Goal: Information Seeking & Learning: Compare options

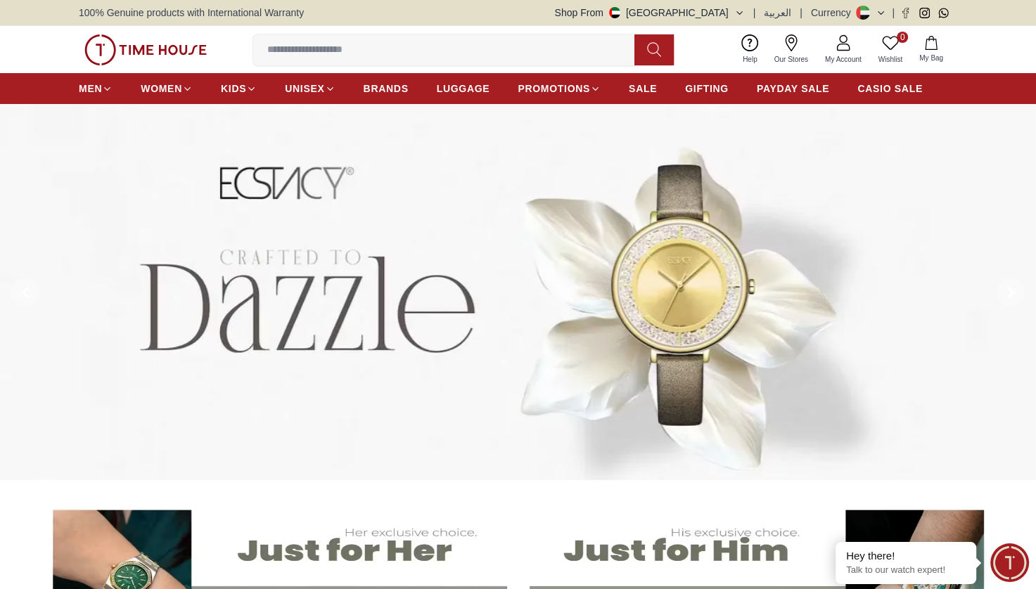
click at [745, 14] on icon "button" at bounding box center [739, 13] width 11 height 11
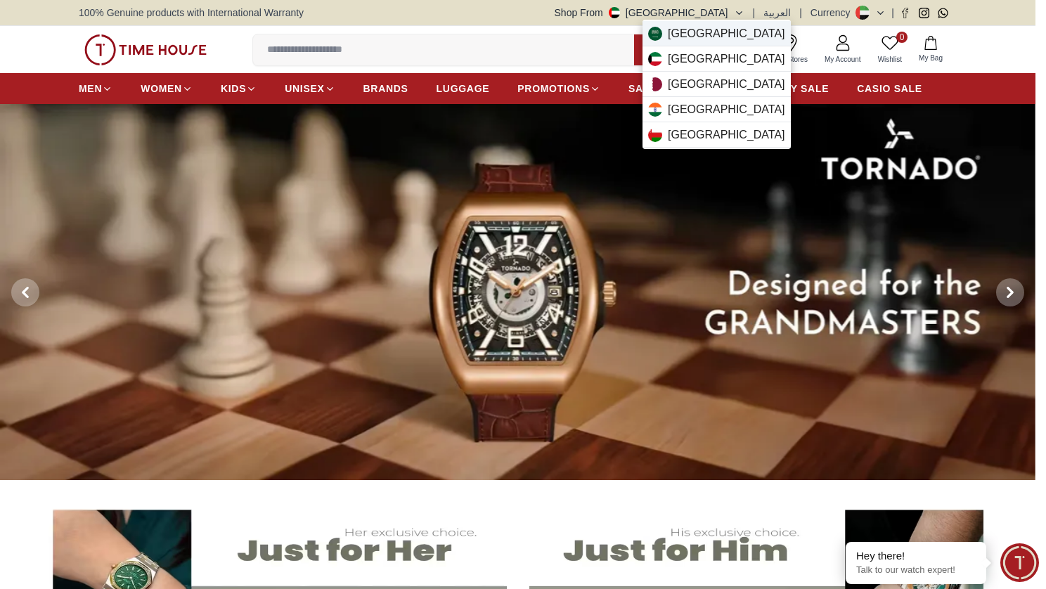
click at [697, 36] on span "Saudi Arabia" at bounding box center [726, 33] width 117 height 17
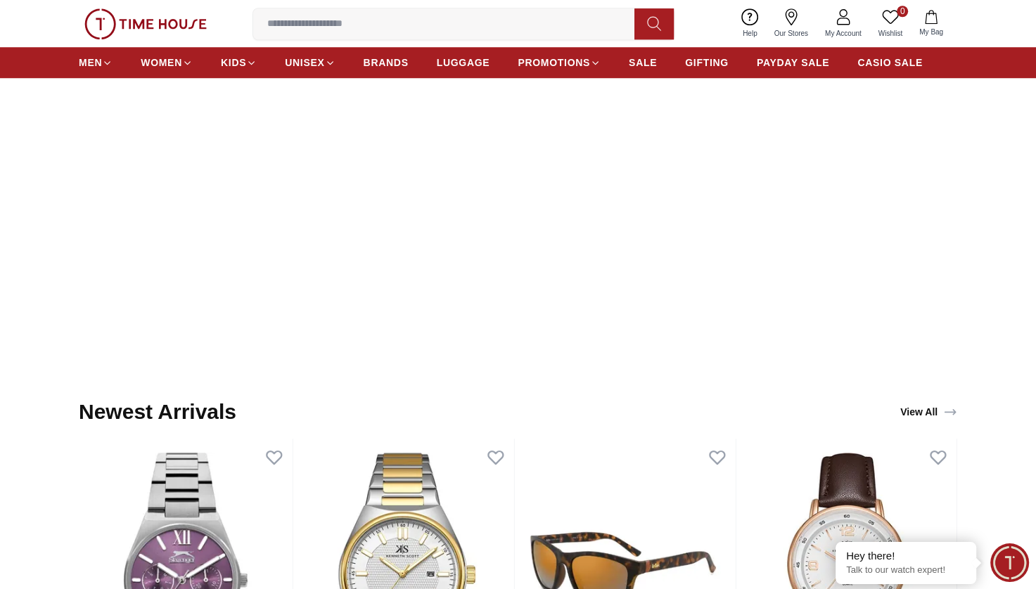
scroll to position [1128, 0]
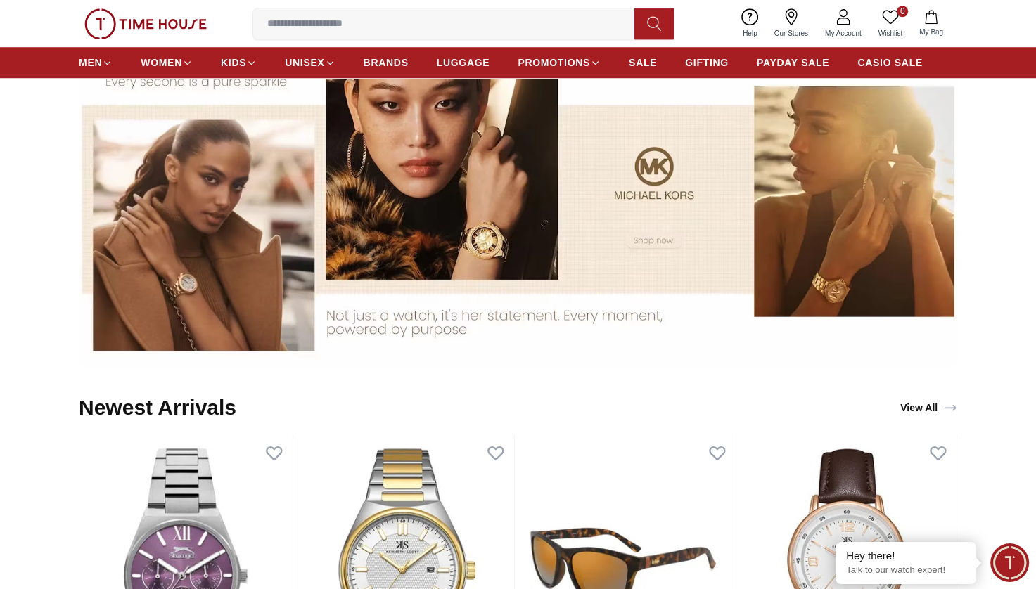
click at [432, 187] on img at bounding box center [518, 201] width 878 height 329
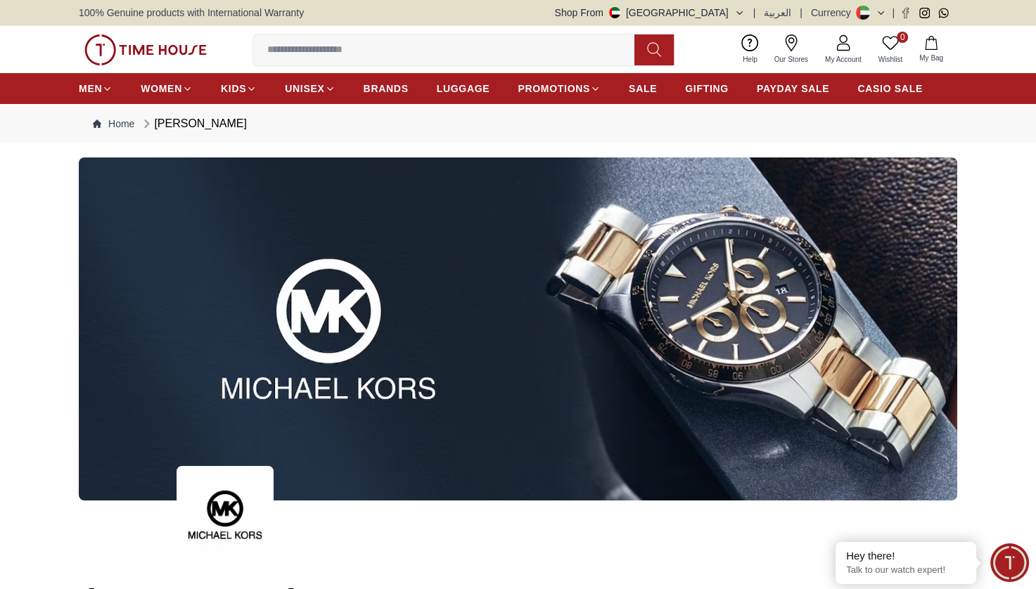
click at [397, 49] on input at bounding box center [449, 50] width 392 height 28
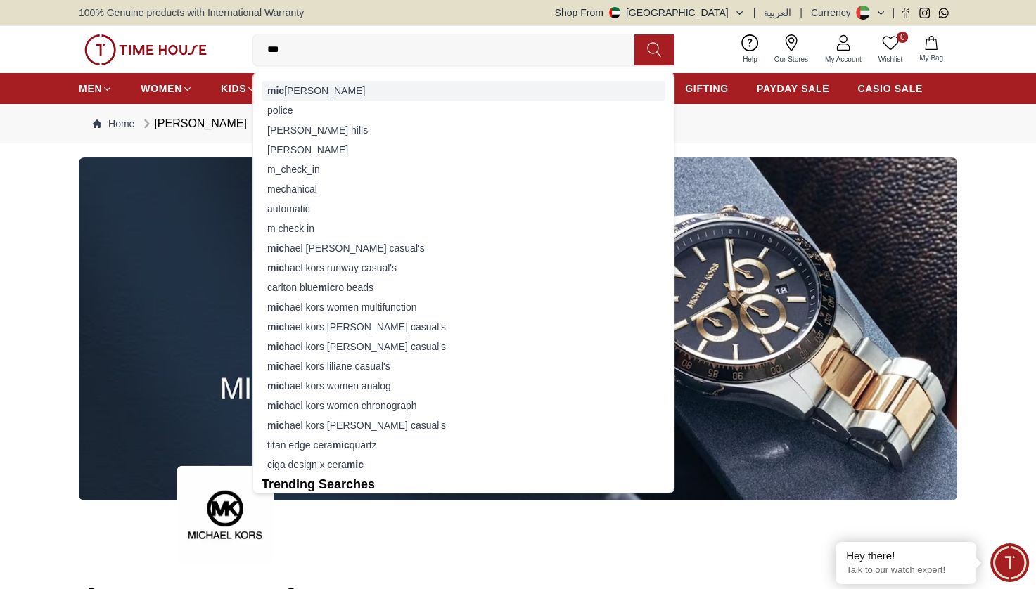
type input "***"
click at [335, 87] on div "mic hael kors" at bounding box center [464, 91] width 404 height 20
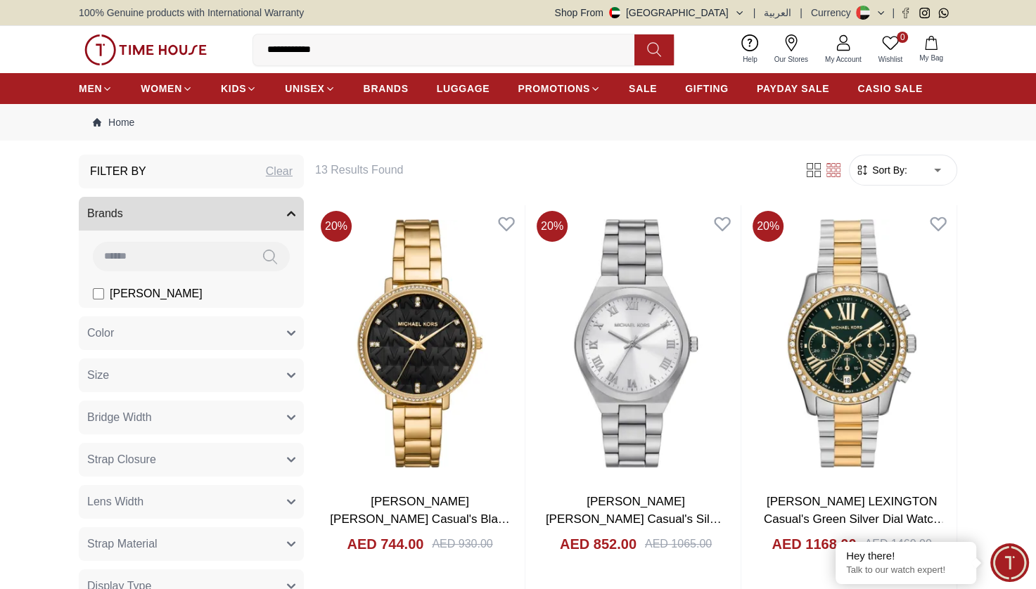
click at [373, 53] on input "**********" at bounding box center [449, 50] width 392 height 28
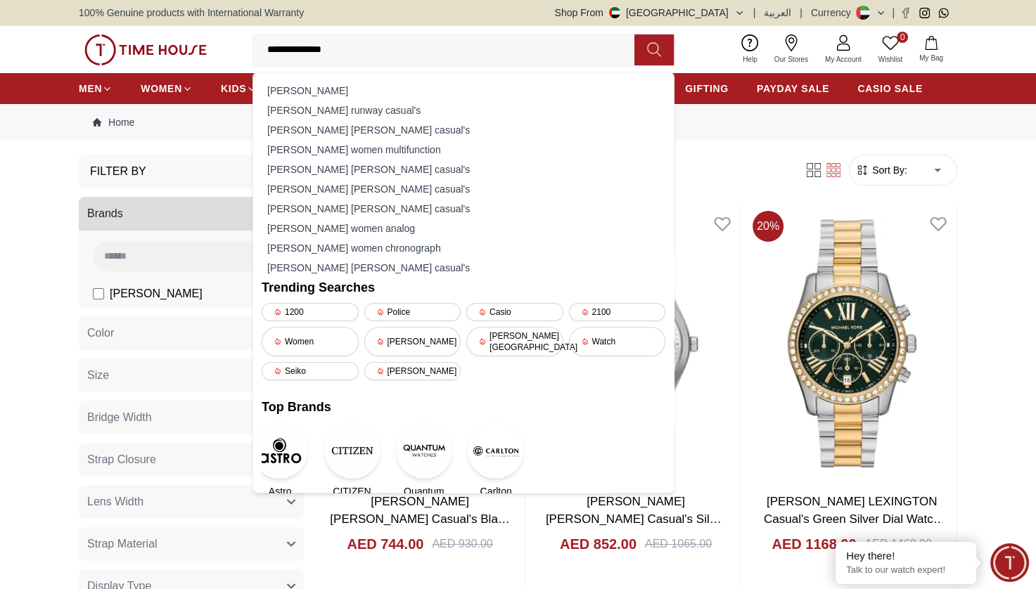
type input "**********"
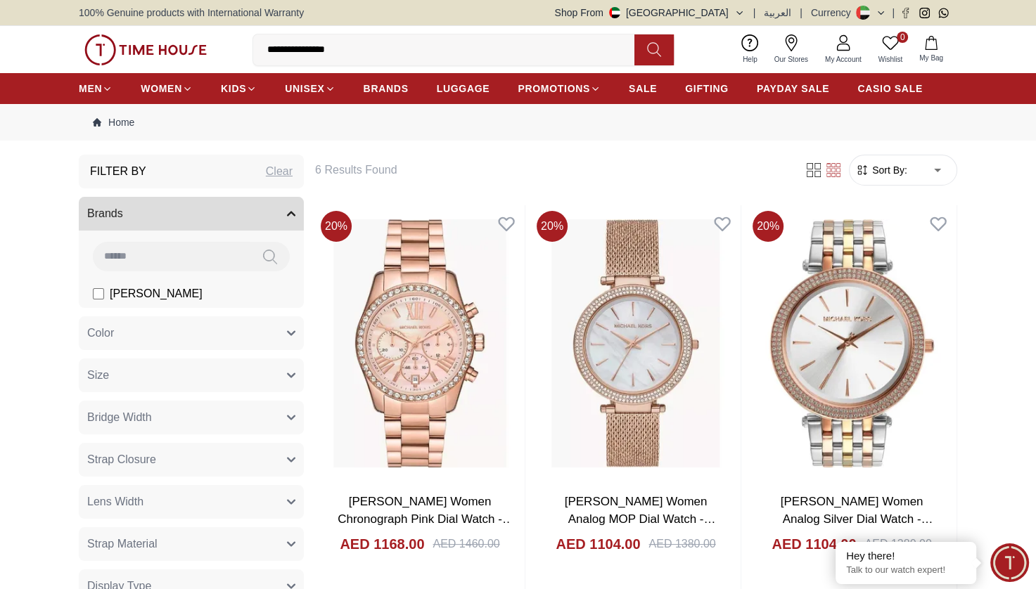
click at [357, 49] on input "**********" at bounding box center [449, 50] width 392 height 28
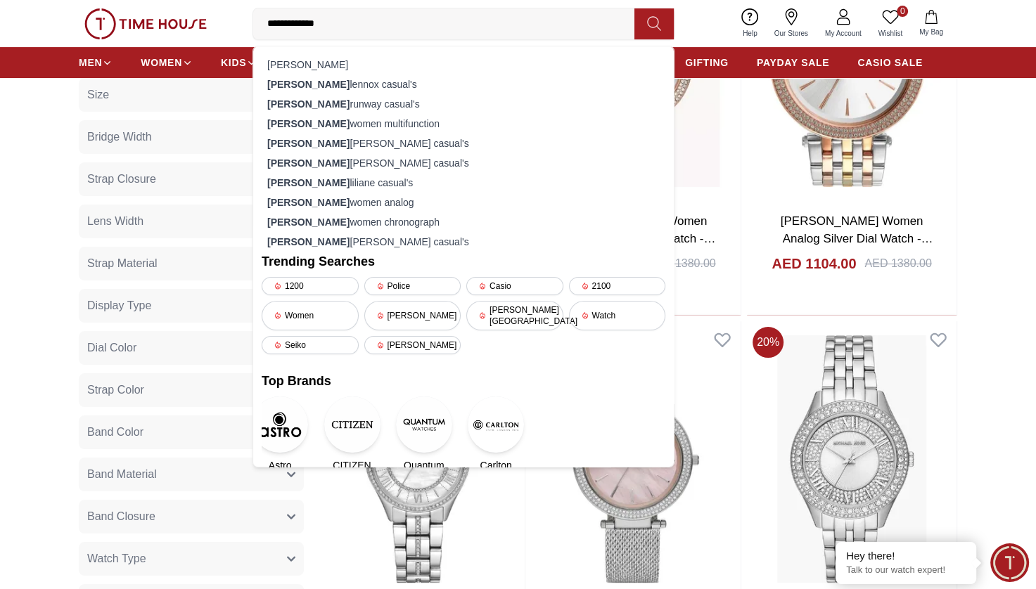
scroll to position [280, 0]
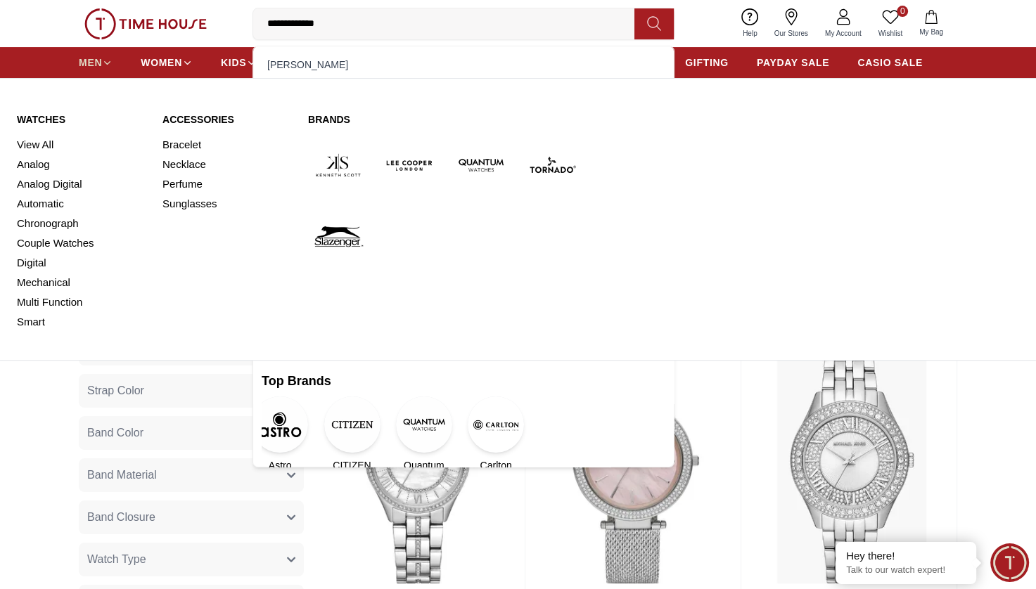
type input "**********"
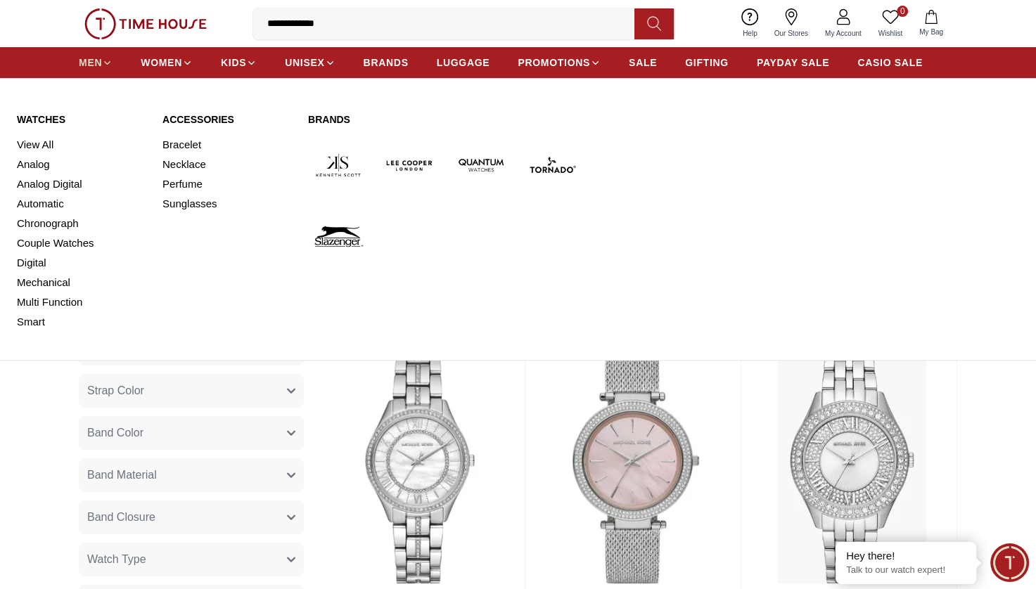
click at [96, 58] on span "MEN" at bounding box center [90, 63] width 23 height 14
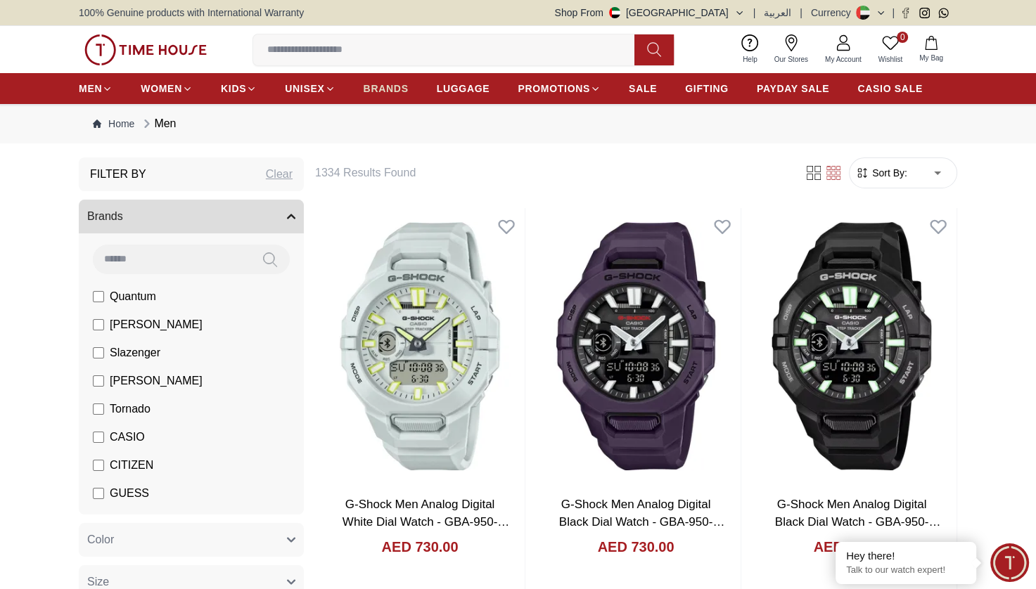
click at [394, 86] on span "BRANDS" at bounding box center [386, 89] width 45 height 14
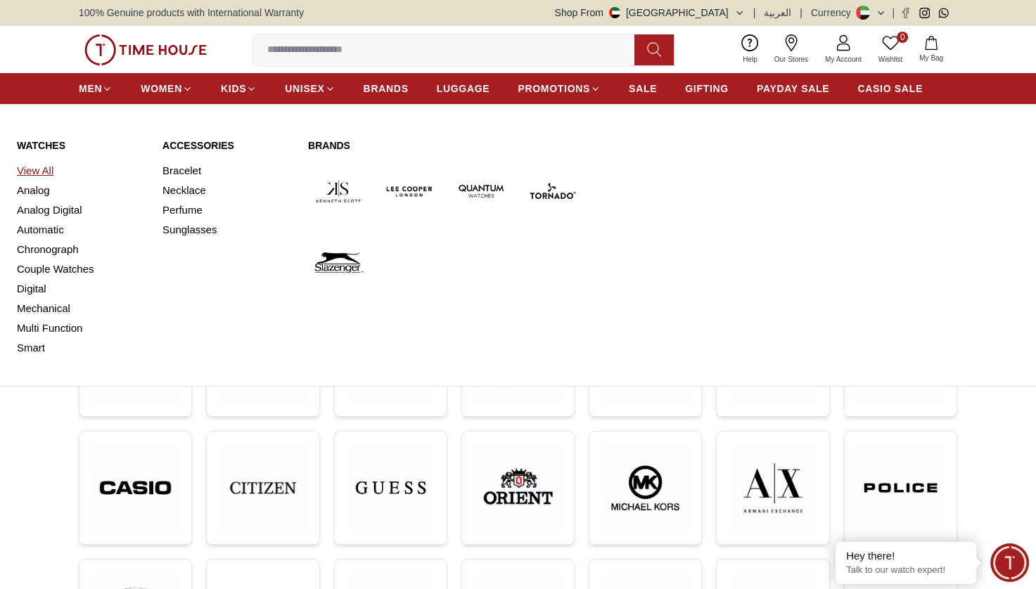
click at [45, 165] on link "View All" at bounding box center [81, 171] width 129 height 20
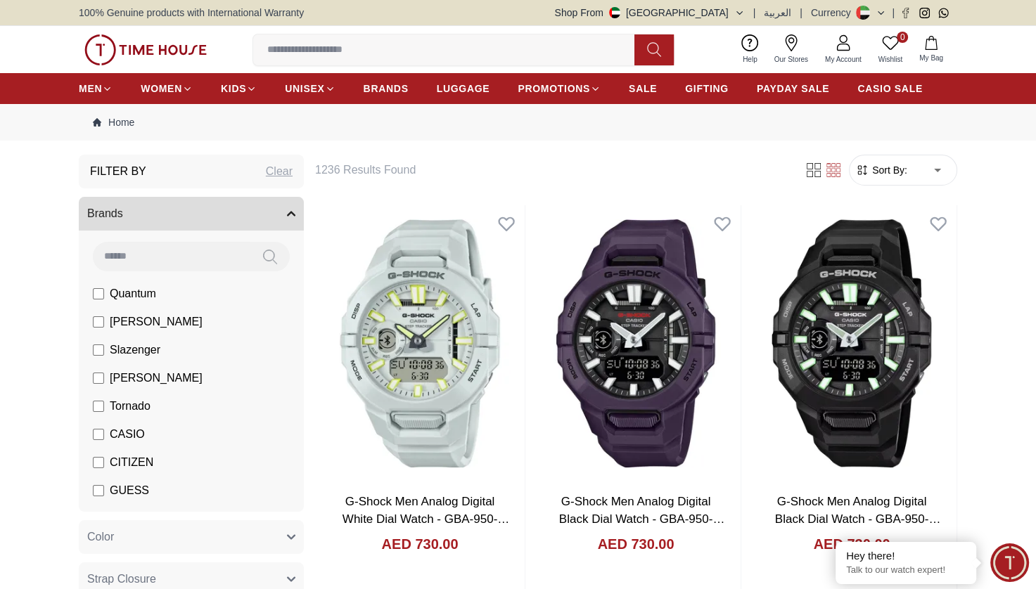
click at [834, 177] on div "Sort By: ​ ****** ​" at bounding box center [877, 170] width 159 height 31
click at [818, 169] on icon at bounding box center [813, 170] width 14 height 14
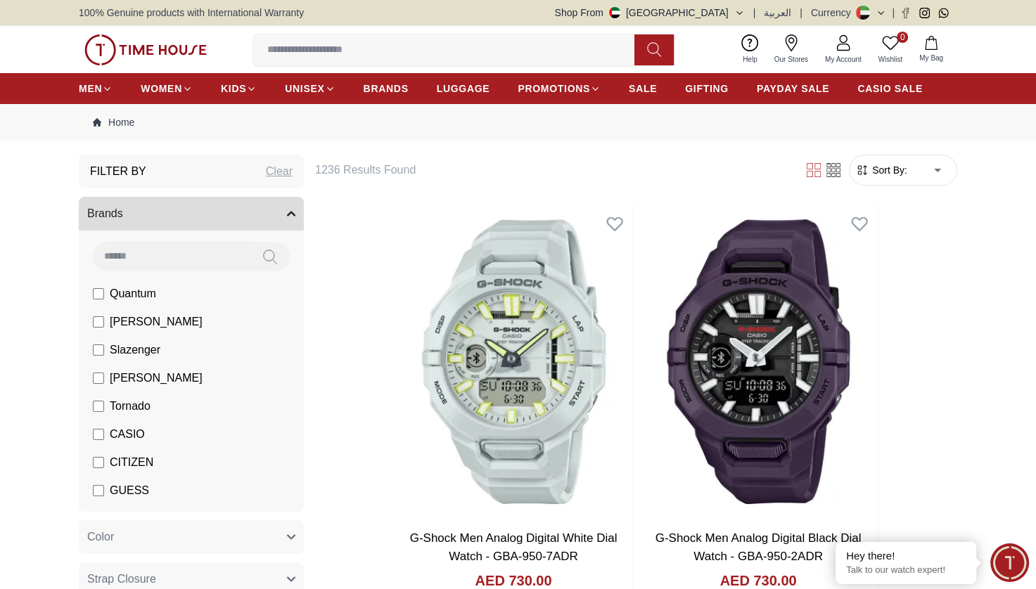
click at [831, 169] on icon at bounding box center [833, 170] width 4 height 4
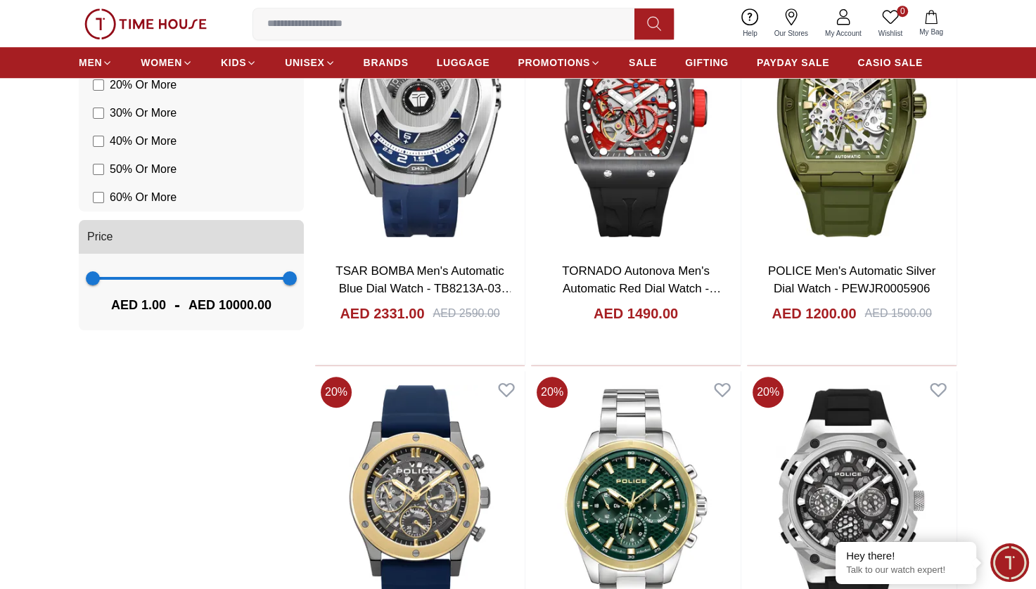
scroll to position [1031, 0]
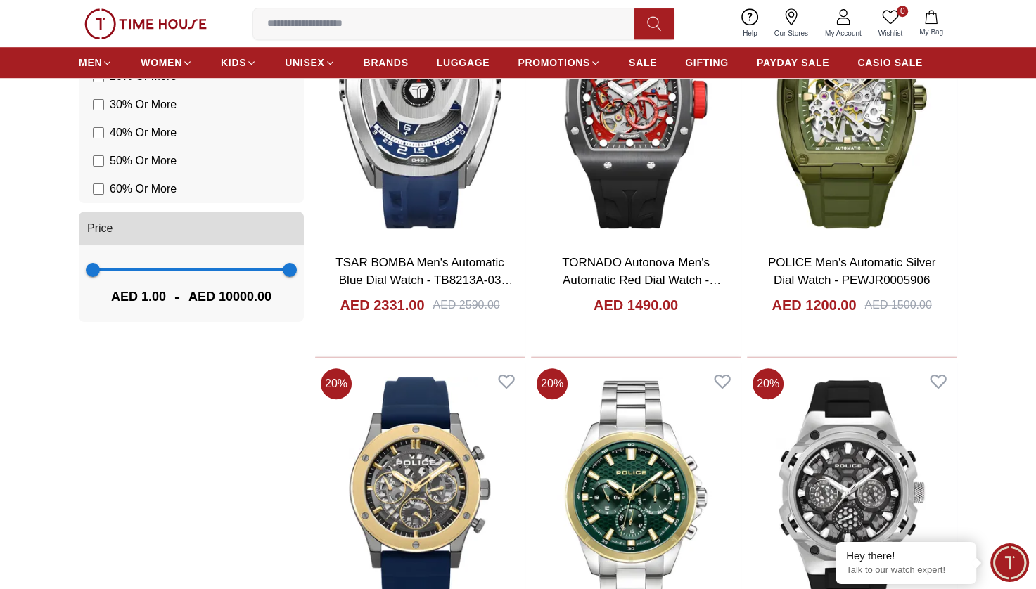
click at [1024, 356] on section "Filter By Clear Brands Quantum [PERSON_NAME] Slazenger [PERSON_NAME] Tornado CA…" at bounding box center [518, 550] width 1036 height 2855
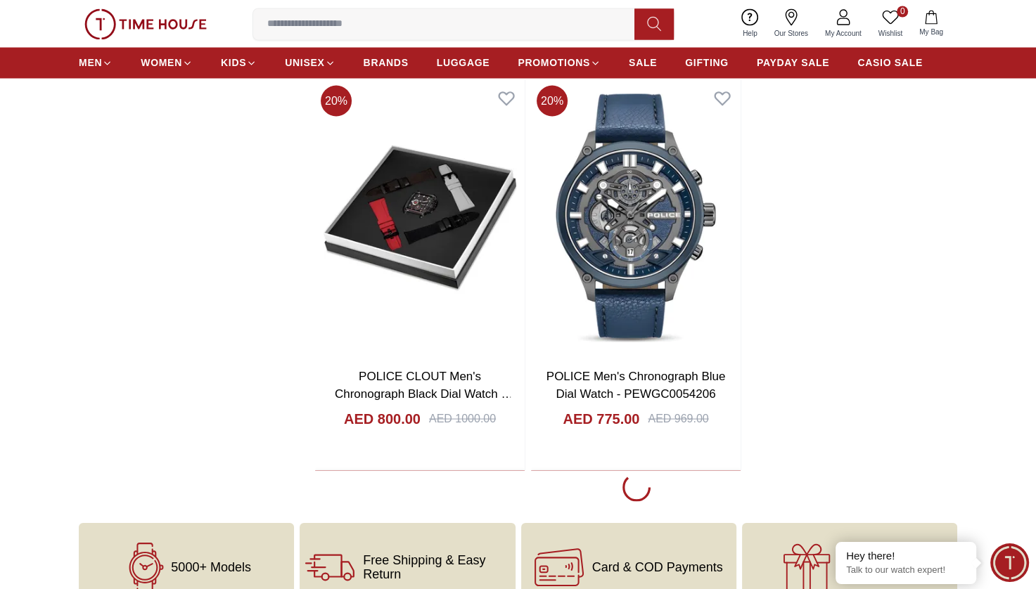
scroll to position [2518, 0]
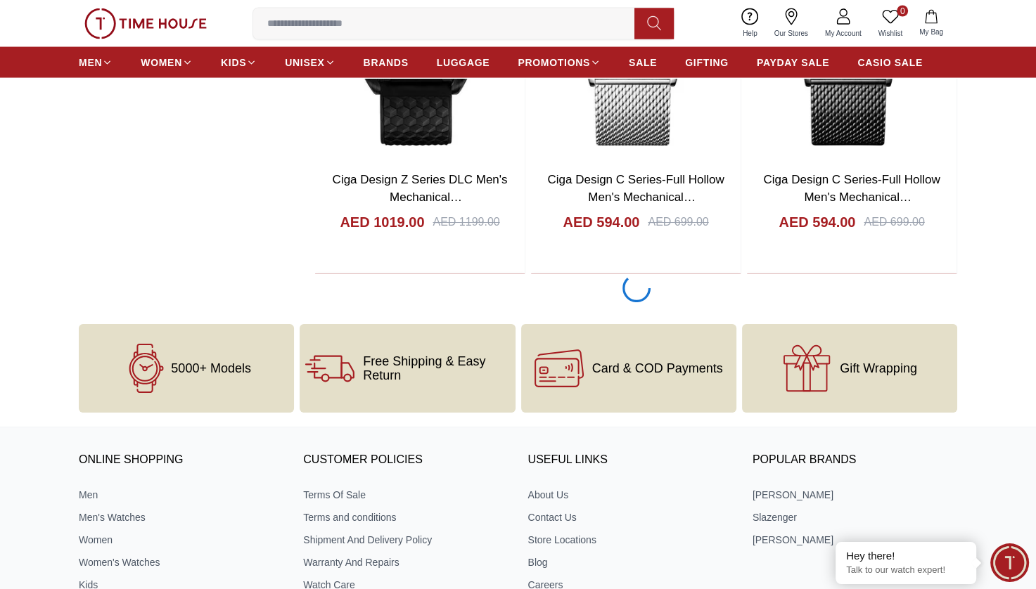
scroll to position [7840, 0]
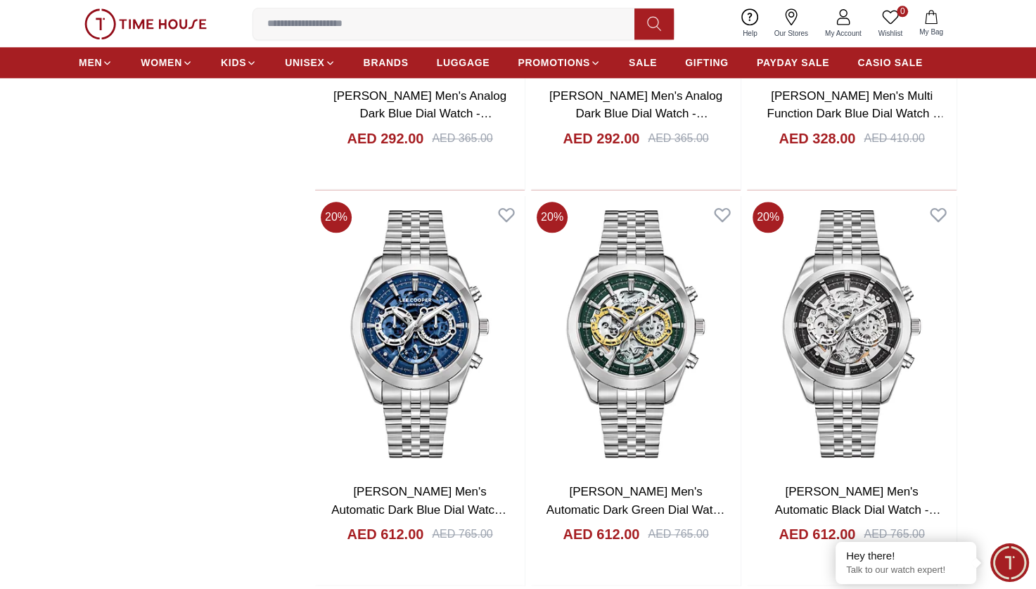
scroll to position [13656, 0]
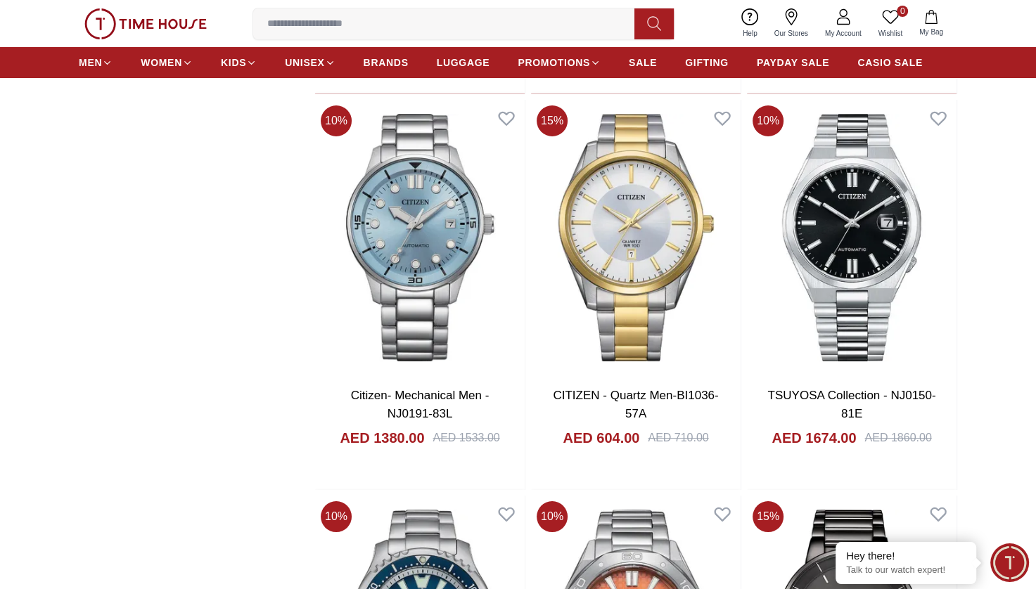
scroll to position [15558, 0]
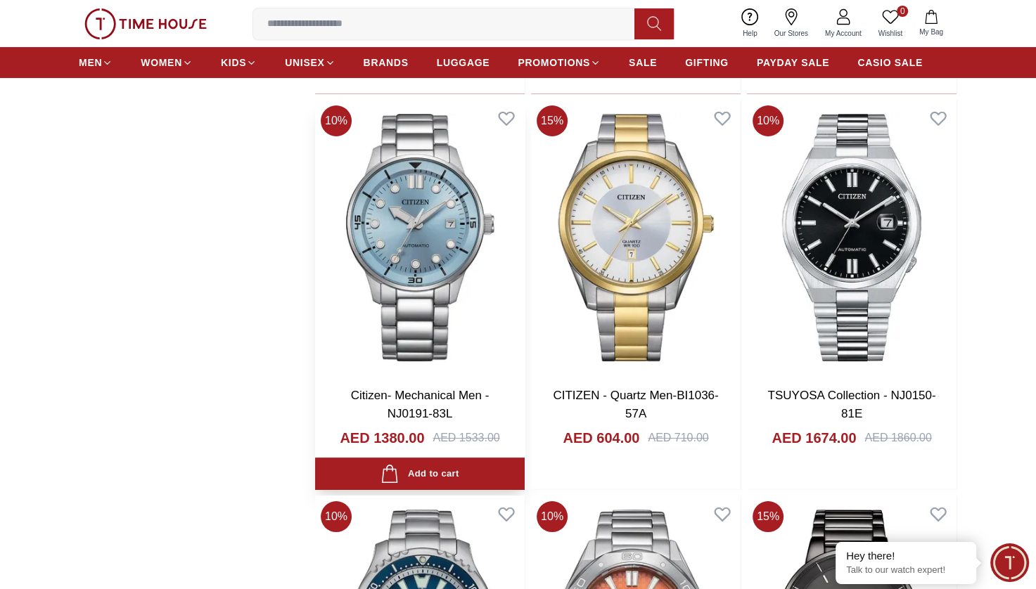
click at [444, 215] on img at bounding box center [420, 238] width 210 height 276
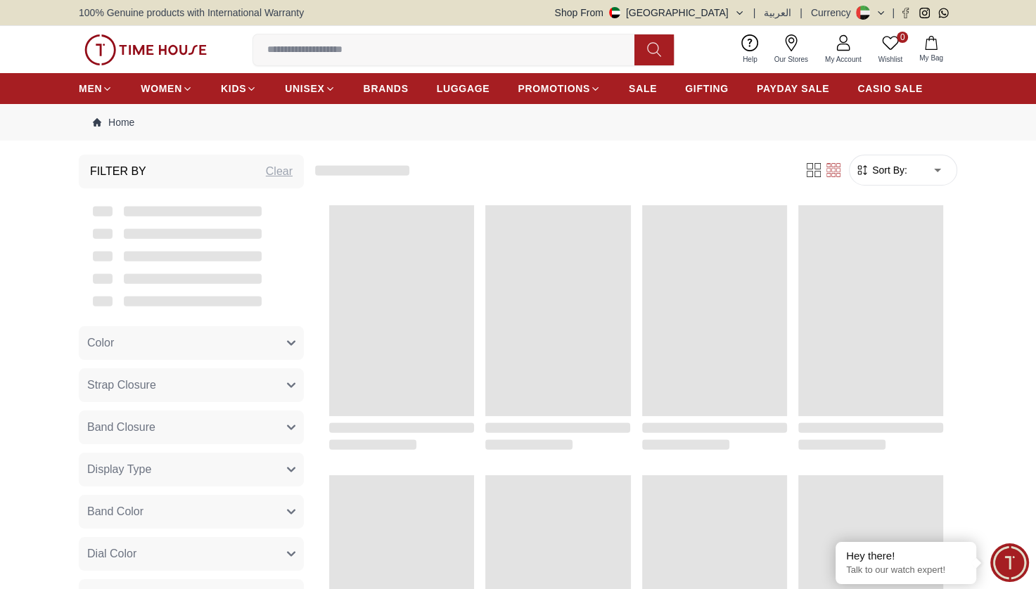
scroll to position [1235, 0]
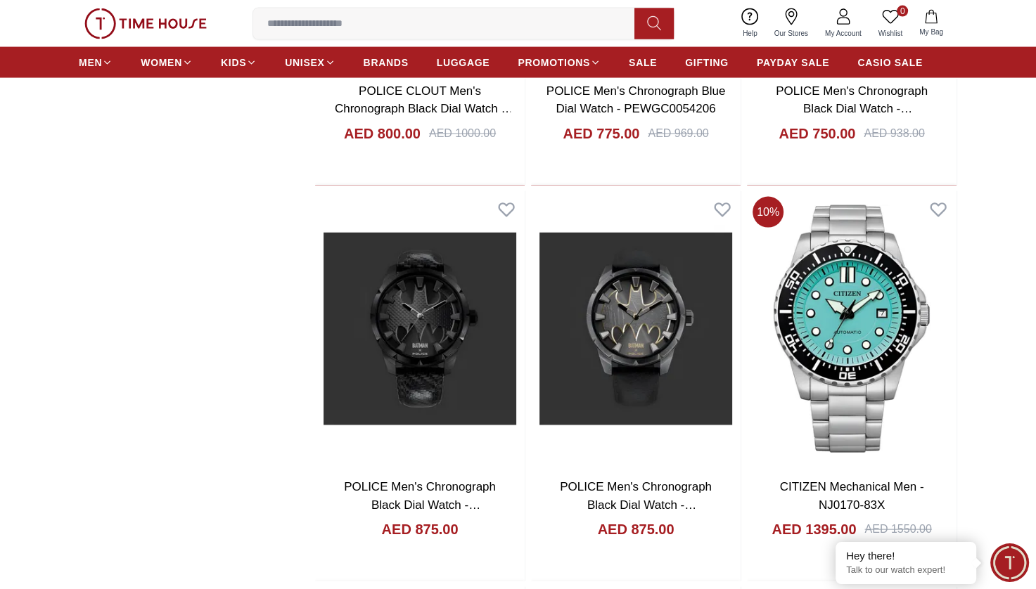
scroll to position [2789, 0]
click at [1003, 551] on span "Minimize live chat window" at bounding box center [1009, 562] width 51 height 51
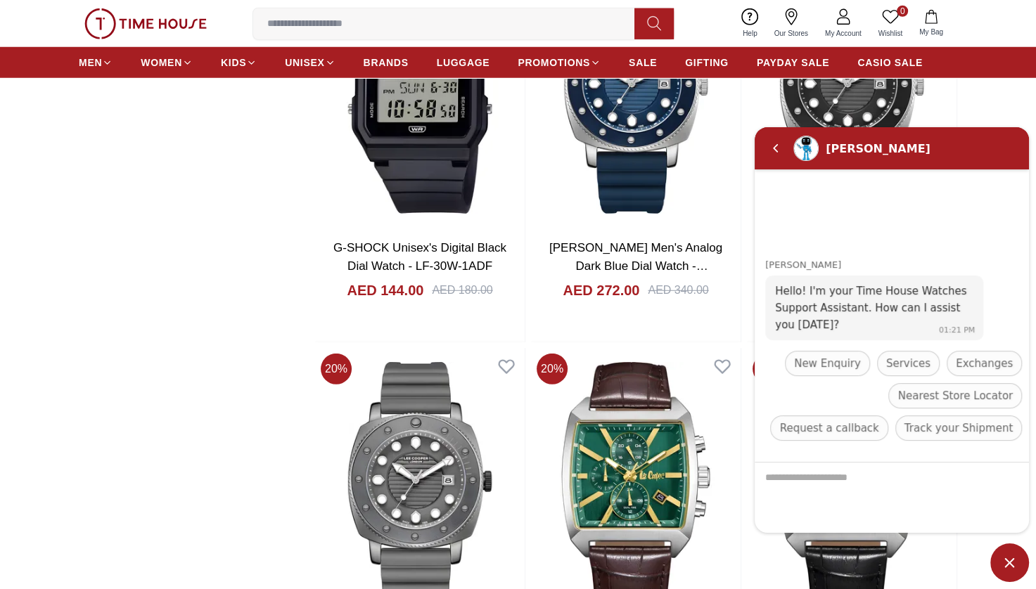
scroll to position [3820, 0]
click at [1005, 570] on span "Minimize live chat window" at bounding box center [1009, 562] width 39 height 39
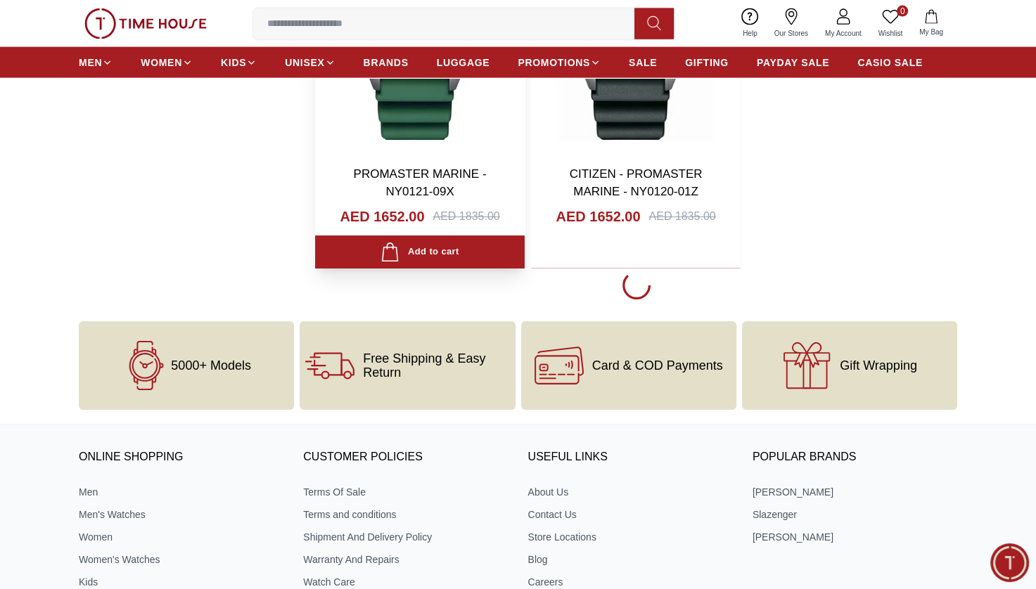
scroll to position [18558, 0]
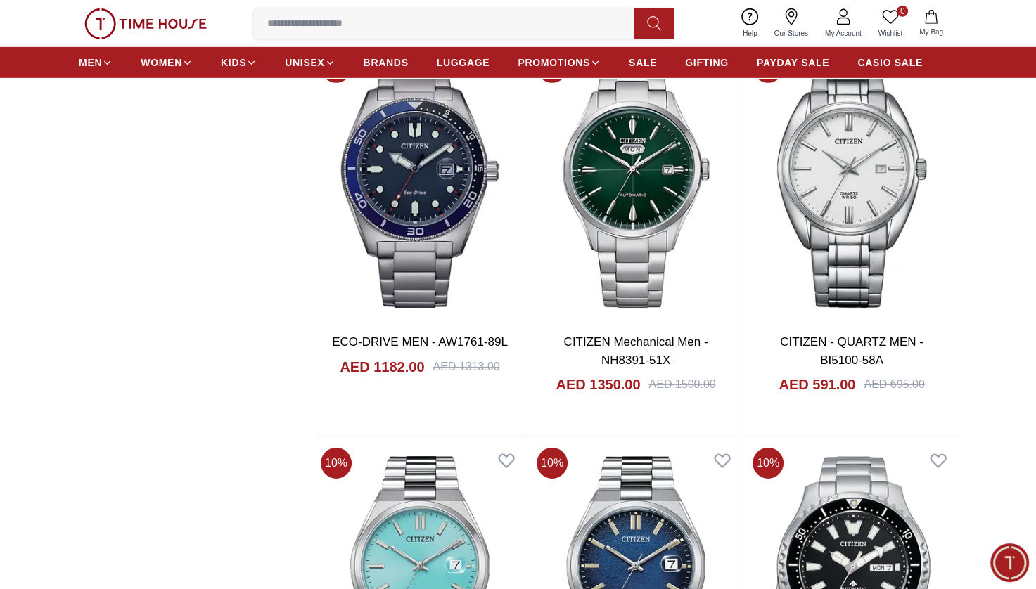
scroll to position [19975, 0]
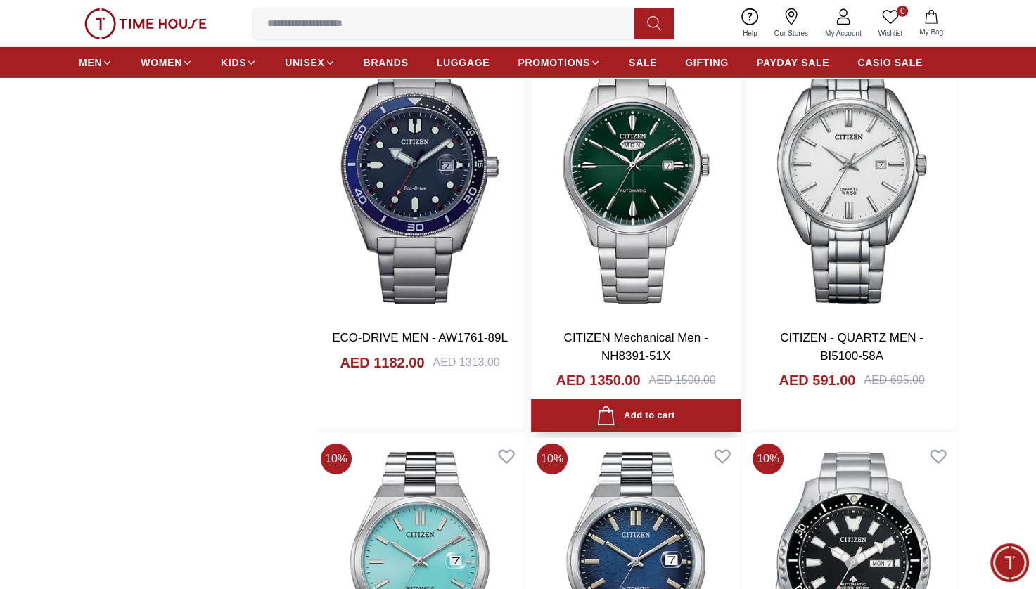
click at [555, 285] on img at bounding box center [636, 180] width 210 height 276
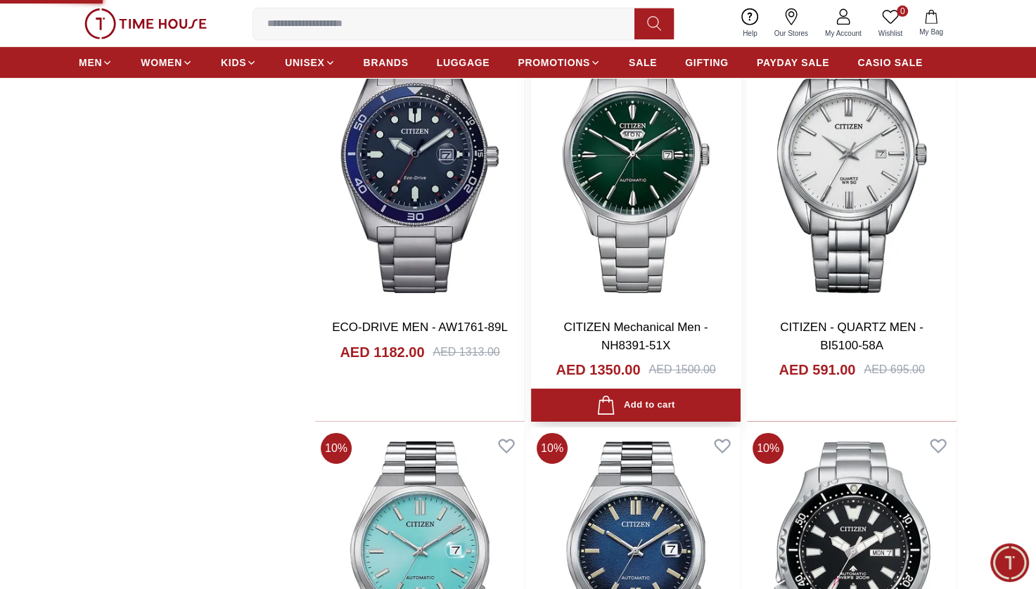
scroll to position [19985, 0]
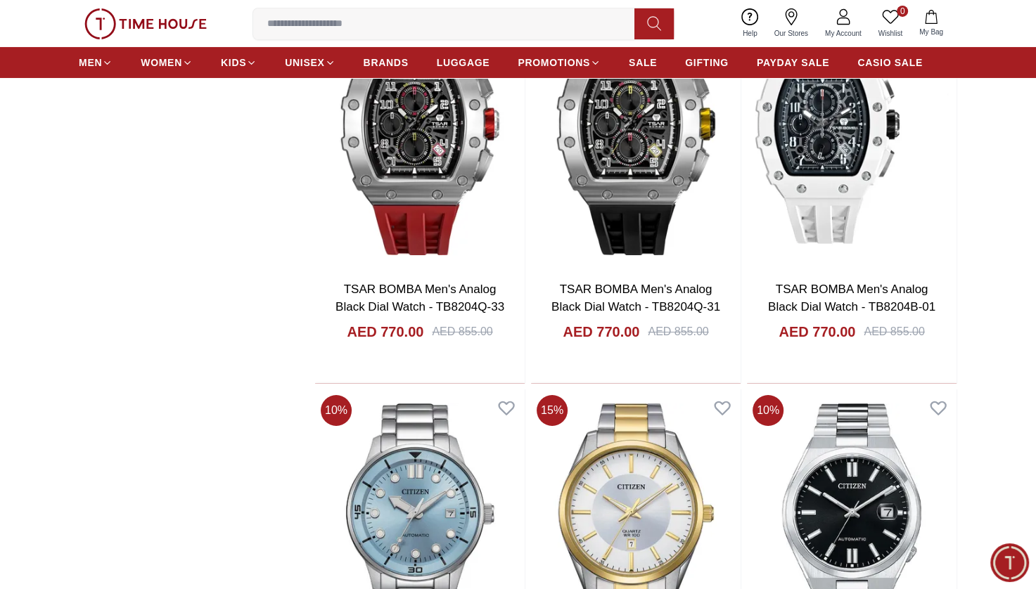
scroll to position [15269, 0]
click at [713, 63] on span "GIFTING" at bounding box center [707, 63] width 44 height 14
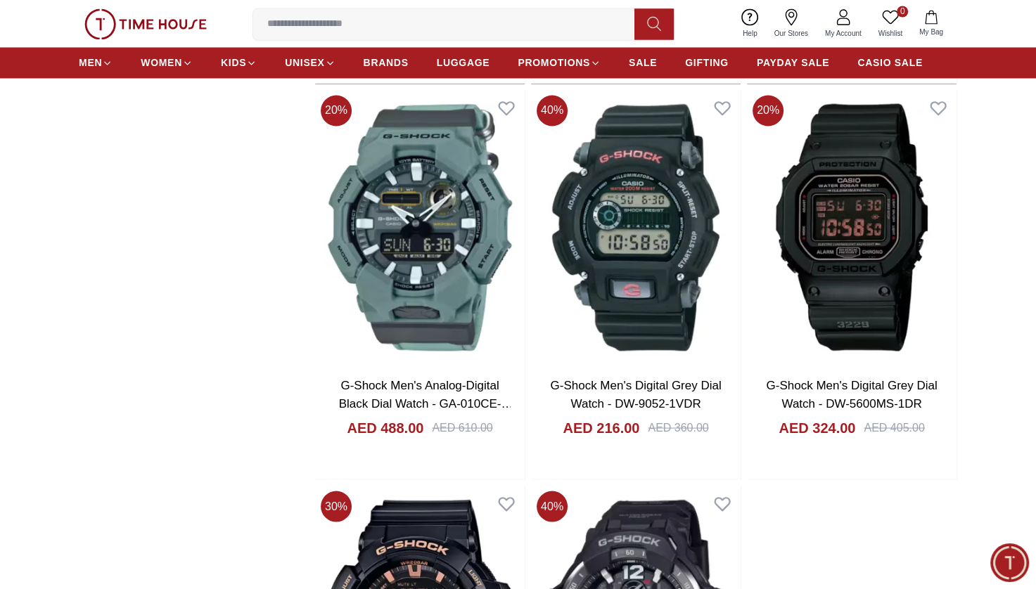
scroll to position [2424, 0]
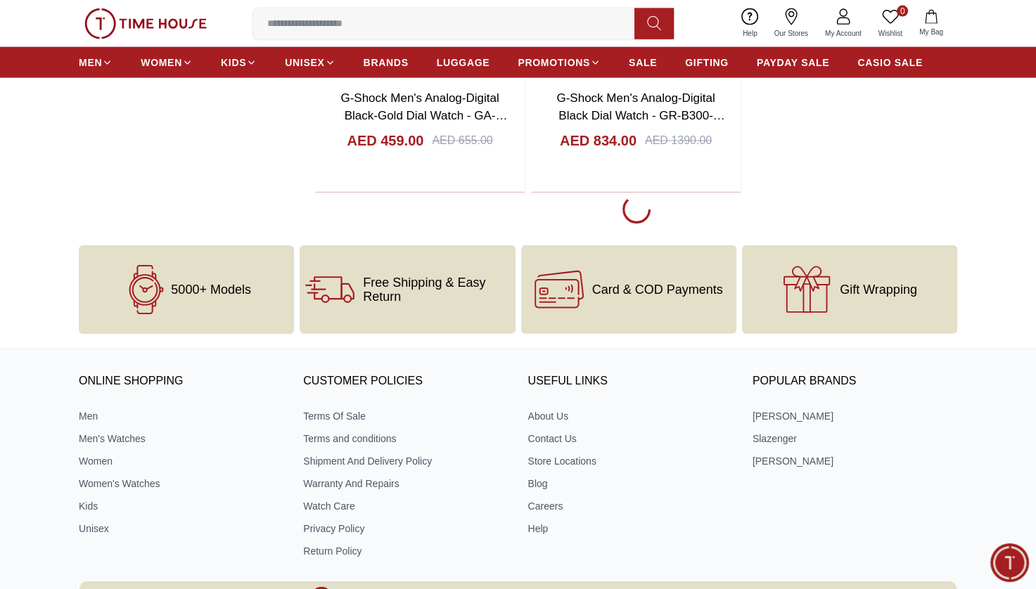
scroll to position [3104, 0]
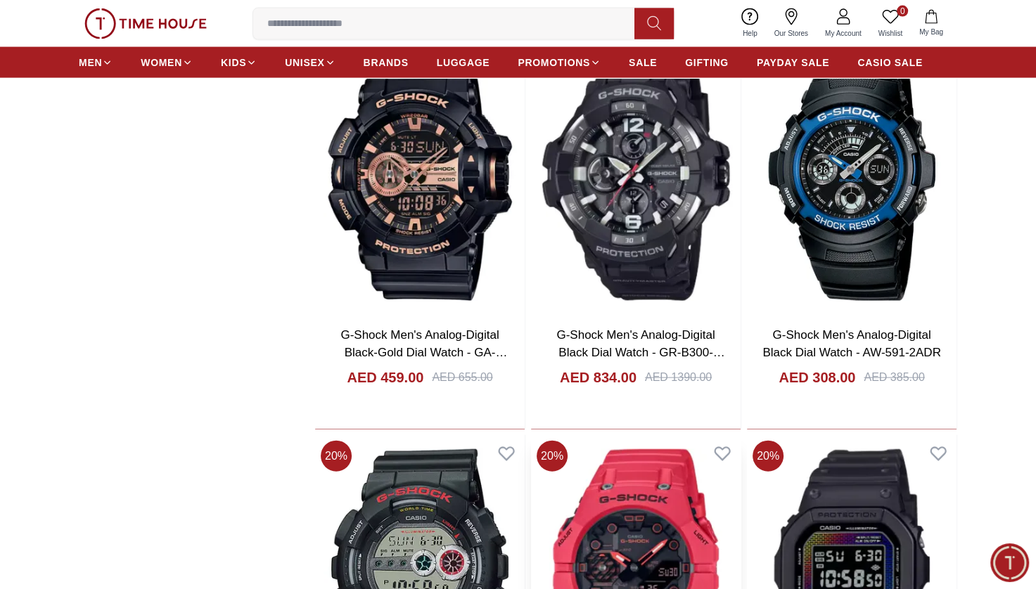
scroll to position [2862, 0]
